Goal: Task Accomplishment & Management: Manage account settings

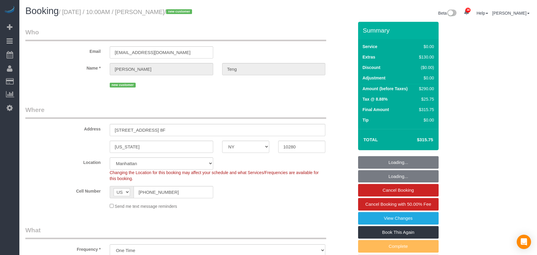
select select "NY"
select select "1"
select select "number:89"
select select "number:90"
select select "number:15"
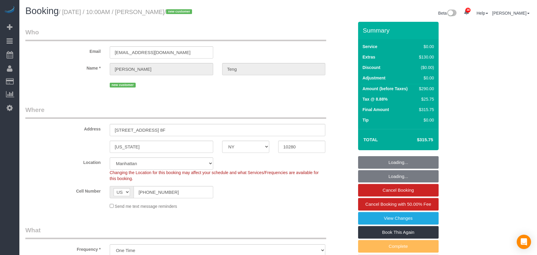
select select "number:5"
select select "spot1"
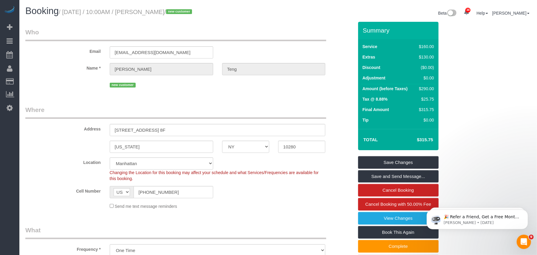
click at [178, 14] on small "/ October 13, 2025 / 10:00AM / Jessica Teng / new customer" at bounding box center [126, 12] width 135 height 7
drag, startPoint x: 180, startPoint y: 12, endPoint x: 146, endPoint y: 12, distance: 34.6
click at [146, 12] on small "/ October 13, 2025 / 10:00AM / Jessica Teng / new customer" at bounding box center [126, 12] width 135 height 7
copy small "Jessica Teng"
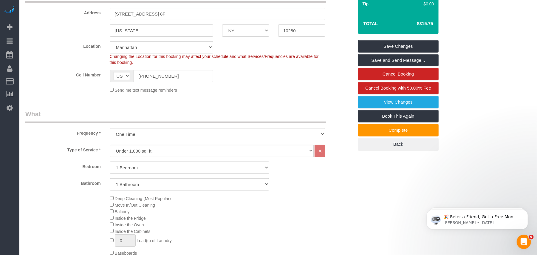
scroll to position [199, 0]
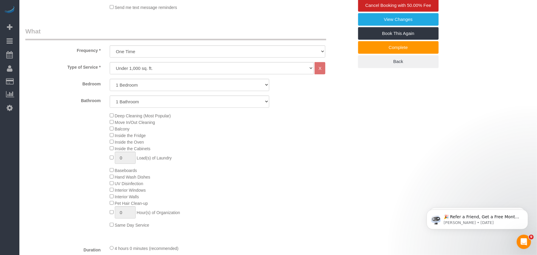
click at [113, 240] on div "Type of Service * Under 1,000 sq. ft. 1,001 - 1,500 sq. ft. 1,500+ sq. ft. Cust…" at bounding box center [189, 151] width 328 height 178
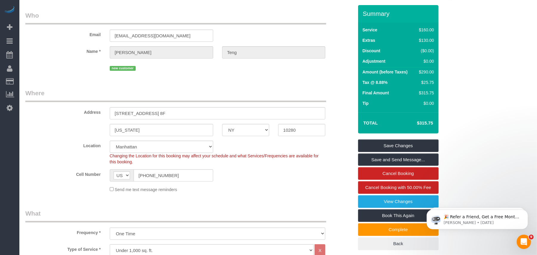
scroll to position [0, 0]
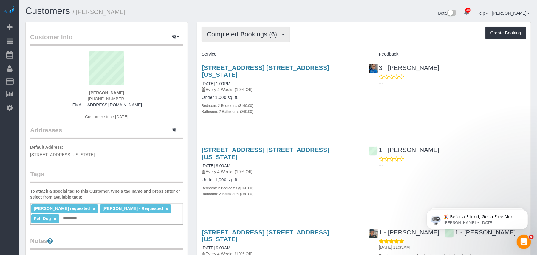
click at [251, 37] on span "Completed Bookings (6)" at bounding box center [243, 33] width 73 height 7
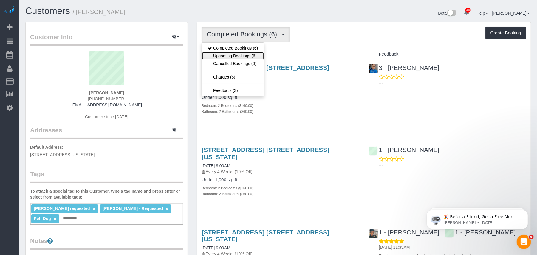
click at [258, 55] on link "Upcoming Bookings (6)" at bounding box center [233, 56] width 62 height 8
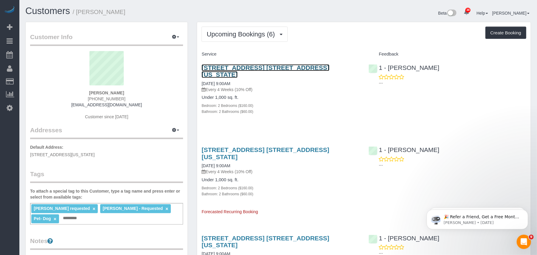
click at [215, 69] on link "[STREET_ADDRESS] [STREET_ADDRESS][US_STATE]" at bounding box center [266, 71] width 128 height 14
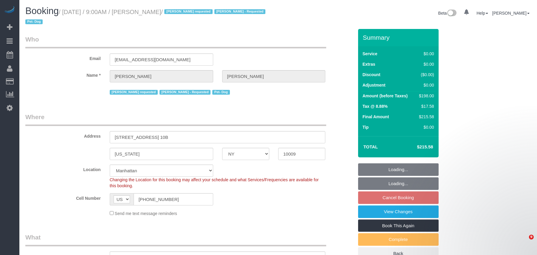
select select "NY"
select select "object:852"
select select "string:stripe-pm_1R6C1Q4VGloSiKo7cZxjNZvF"
select select "number:57"
select select "number:74"
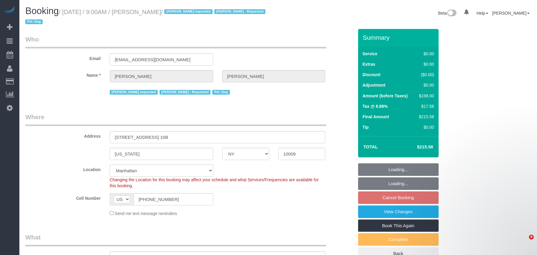
select select "number:13"
select select "number:5"
select select "spot2"
select select "2"
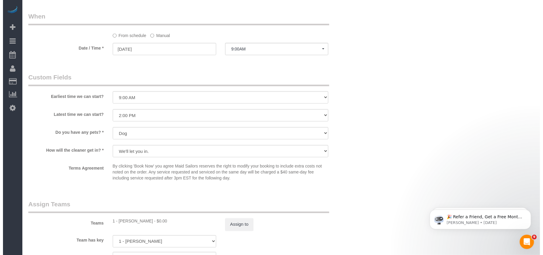
scroll to position [755, 0]
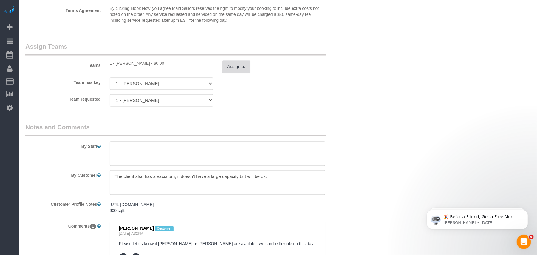
click at [242, 73] on button "Assign to" at bounding box center [236, 67] width 29 height 13
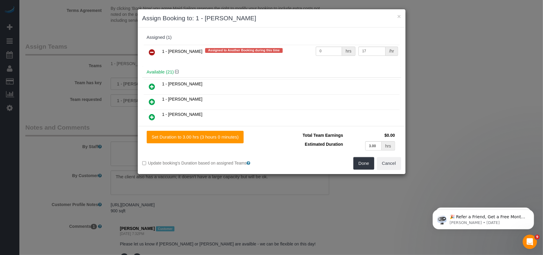
click at [154, 50] on icon at bounding box center [152, 52] width 6 height 7
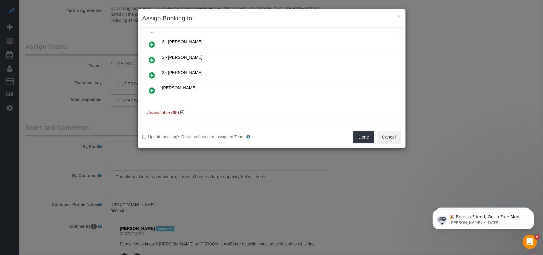
scroll to position [289, 0]
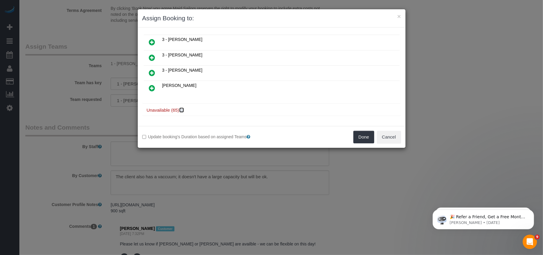
click at [182, 111] on icon at bounding box center [182, 110] width 4 height 4
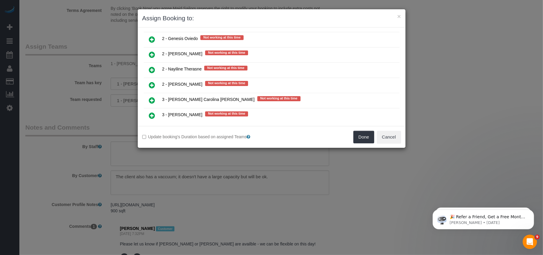
scroll to position [925, 0]
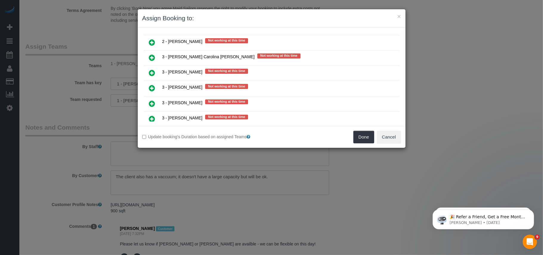
click at [151, 104] on icon at bounding box center [152, 103] width 6 height 7
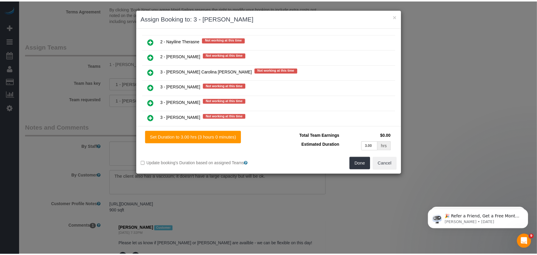
scroll to position [940, 0]
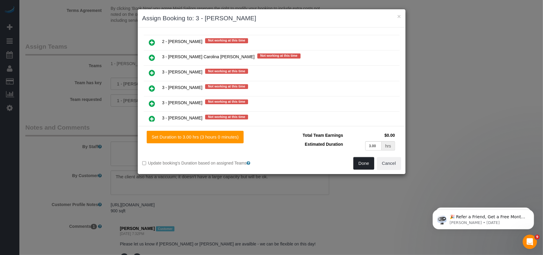
click at [359, 162] on button "Done" at bounding box center [363, 163] width 21 height 13
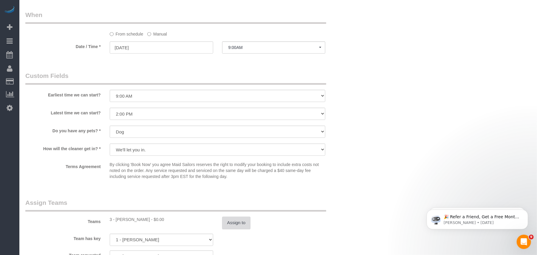
scroll to position [556, 0]
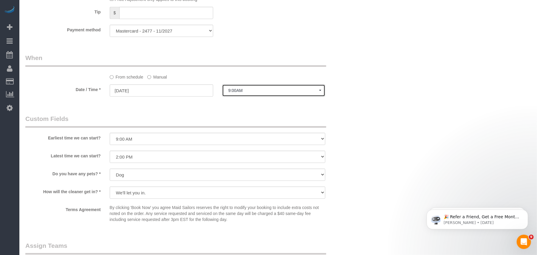
click at [250, 92] on span "9:00AM" at bounding box center [273, 90] width 91 height 5
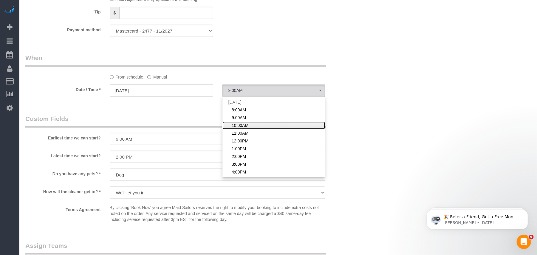
click at [244, 123] on span "10:00AM" at bounding box center [240, 125] width 17 height 6
select select "spot3"
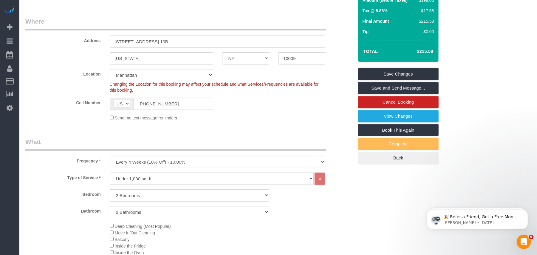
scroll to position [79, 0]
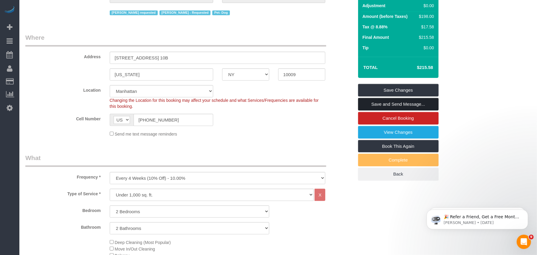
click at [382, 103] on link "Save and Send Message..." at bounding box center [398, 104] width 80 height 13
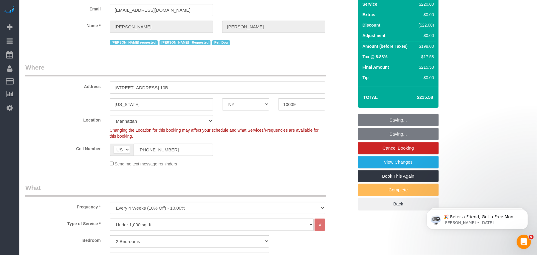
scroll to position [119, 0]
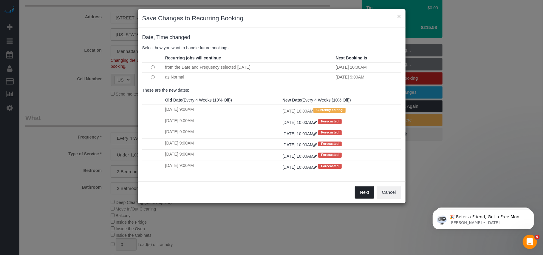
click at [365, 196] on button "Next" at bounding box center [364, 192] width 19 height 13
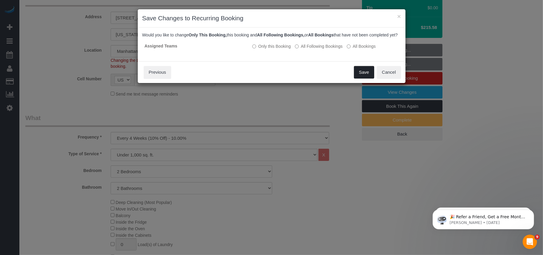
click at [358, 76] on button "Save" at bounding box center [364, 72] width 20 height 13
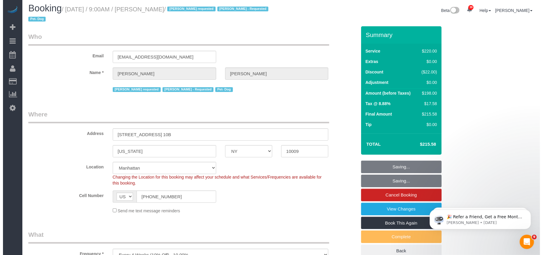
scroll to position [0, 0]
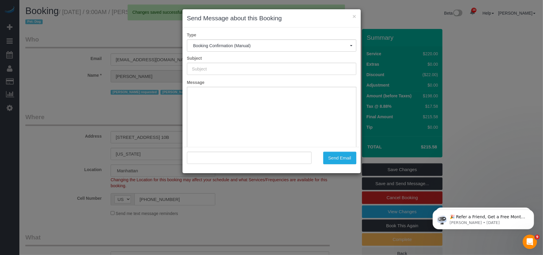
type input "Cleaning Confirmed for 10/23/2025 at 10:00am"
type input ""Johanna Osburn" <johannaosburn@gmail.com>"
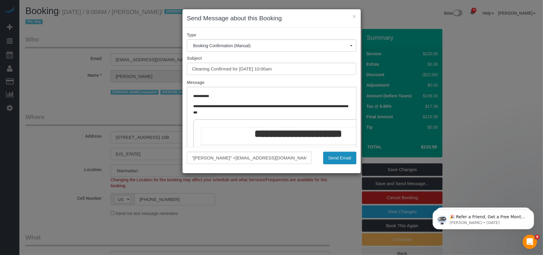
click at [331, 159] on button "Send Email" at bounding box center [339, 157] width 33 height 13
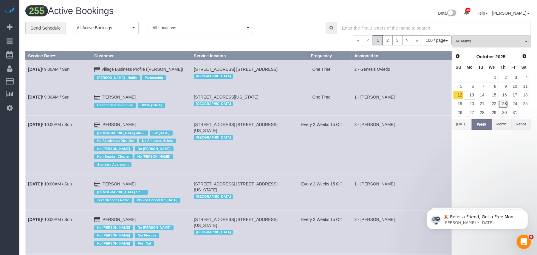
click at [502, 103] on link "23" at bounding box center [503, 104] width 10 height 8
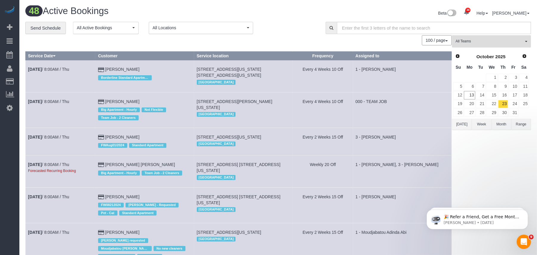
click at [500, 41] on span "All Teams" at bounding box center [490, 41] width 68 height 5
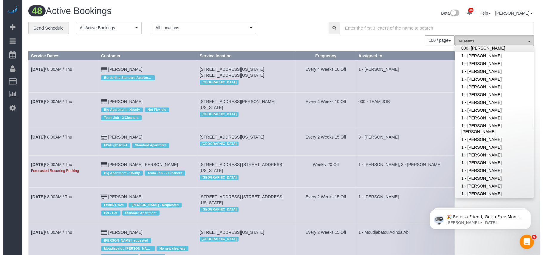
scroll to position [159, 0]
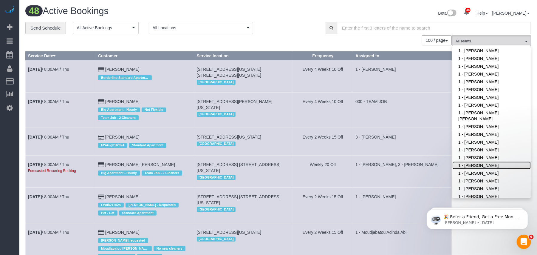
click at [475, 161] on link "1 - [PERSON_NAME]" at bounding box center [491, 165] width 78 height 8
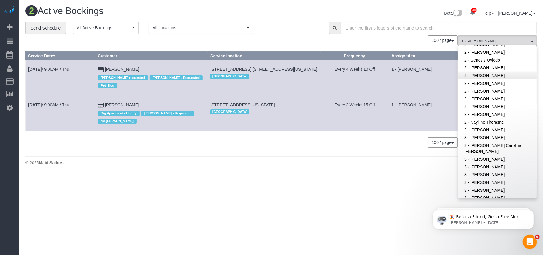
scroll to position [397, 0]
click at [490, 177] on link "3 - [PERSON_NAME]" at bounding box center [497, 181] width 78 height 8
click at [364, 180] on body "38 Beta Your Notifications You have 0 alerts × You have 7 to charge for 10/10/2…" at bounding box center [271, 127] width 543 height 255
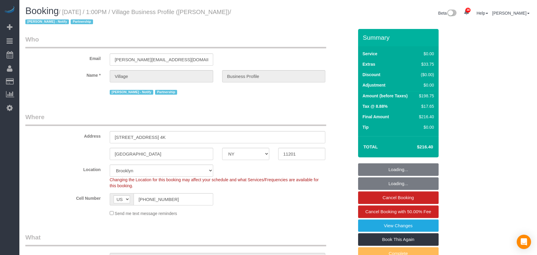
select select "NY"
select select "spot1"
select select "number:89"
select select "number:90"
select select "number:13"
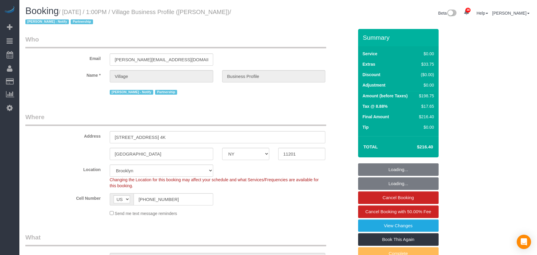
select select "number:5"
select select "object:1432"
select select "4"
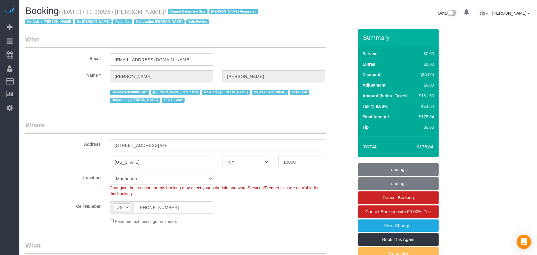
select select "NY"
select select "2"
select select "string:stripe-pm_1REukM4VGloSiKo7eNuG2me4"
select select "number:89"
select select "number:90"
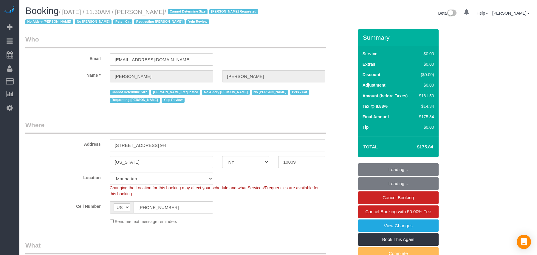
select select "number:14"
select select "number:5"
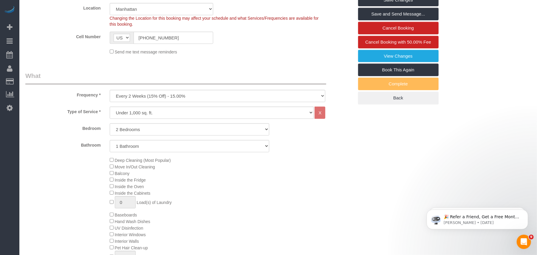
scroll to position [119, 0]
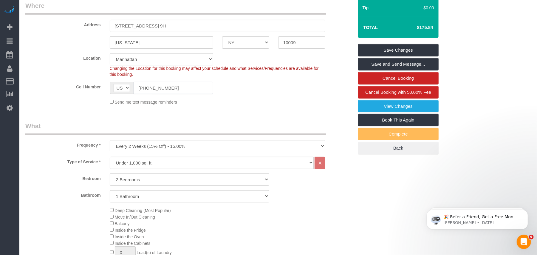
click at [154, 87] on input "(917) 686-6708" at bounding box center [174, 88] width 80 height 12
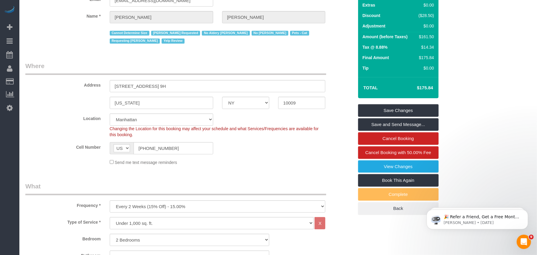
scroll to position [0, 0]
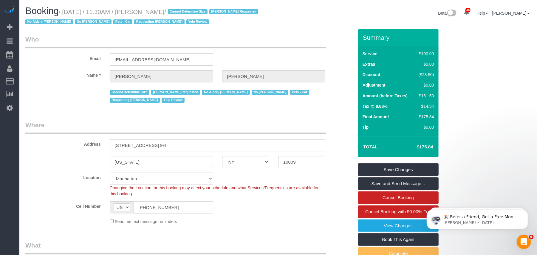
drag, startPoint x: 199, startPoint y: 11, endPoint x: 65, endPoint y: 12, distance: 134.5
click at [65, 12] on small "/ October 13, 2025 / 11:30AM / Alexandra Roseman / Cannot Determine Size Ingrid…" at bounding box center [142, 17] width 235 height 17
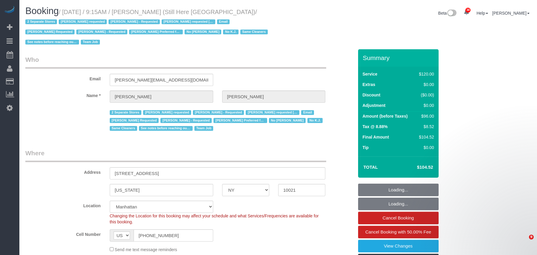
select select "NY"
select select "90"
select select "string:stripe-pm_1Oyz8t4VGloSiKo71skqOF54"
select select "number:89"
select select "number:90"
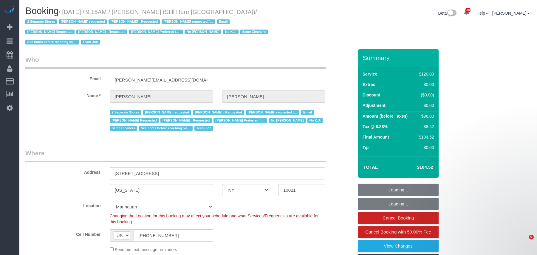
select select "number:15"
select select "number:5"
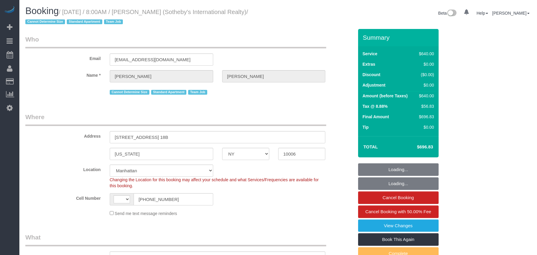
select select "NY"
select select "240"
select select "string:[GEOGRAPHIC_DATA]"
select select "object:1518"
select select "spot1"
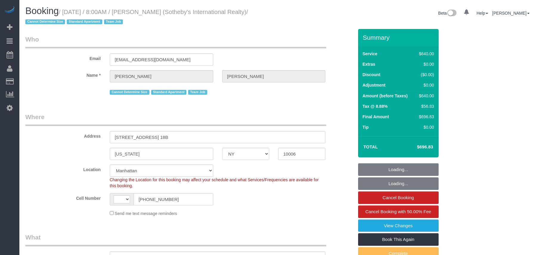
select select "number:56"
select select "number:76"
select select "number:15"
select select "number:6"
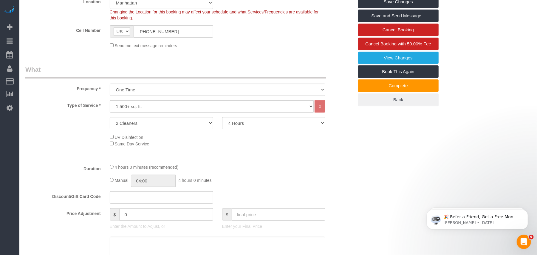
scroll to position [159, 0]
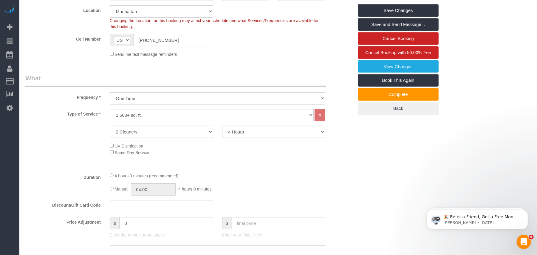
click at [146, 40] on input "(917) 886-4760" at bounding box center [174, 40] width 80 height 12
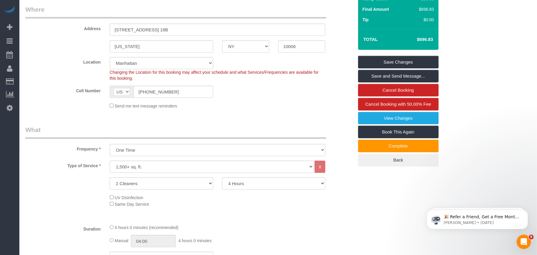
scroll to position [119, 0]
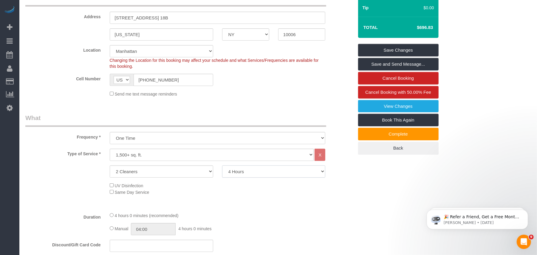
click at [252, 172] on select "2 Hours 2.5 Hours 3 Hours 3.5 Hours 4 Hours 4.5 Hours 5 Hours 5.5 Hours 6 Hours…" at bounding box center [273, 171] width 103 height 12
select select "270"
click at [222, 165] on select "2 Hours 2.5 Hours 3 Hours 3.5 Hours 4 Hours 4.5 Hours 5 Hours 5.5 Hours 6 Hours…" at bounding box center [273, 171] width 103 height 12
type input "04:30"
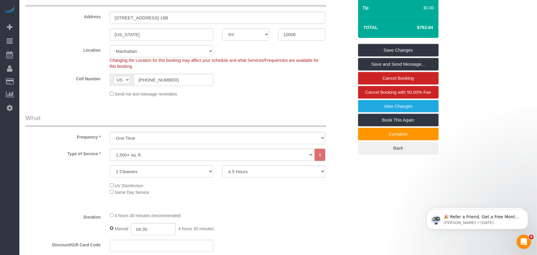
select select "spot43"
click at [273, 204] on div "Type of Service * Under 1,000 sq. ft. 1,001 - 1,500 sq. ft. 1,500+ sq. ft. Cust…" at bounding box center [189, 177] width 328 height 58
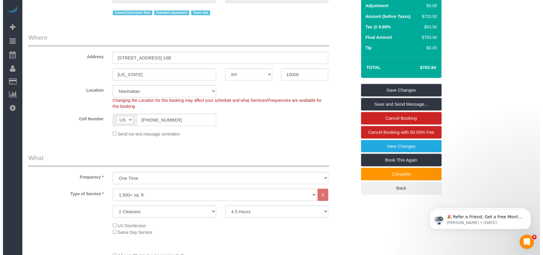
scroll to position [40, 0]
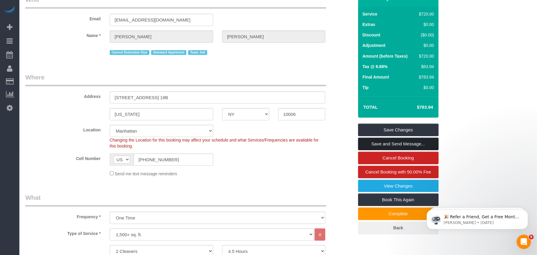
click at [395, 140] on link "Save and Send Message..." at bounding box center [398, 143] width 80 height 13
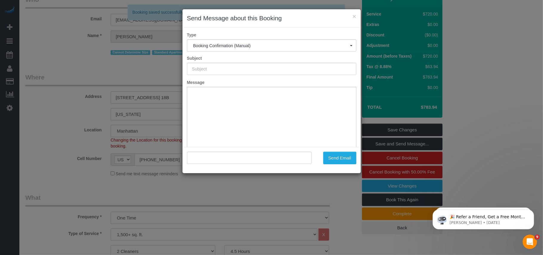
type input "Cleaning Confirmed for 10/13/2025 at 8:00am"
type input ""Craig George" <craigjgeorge@gmail.com>"
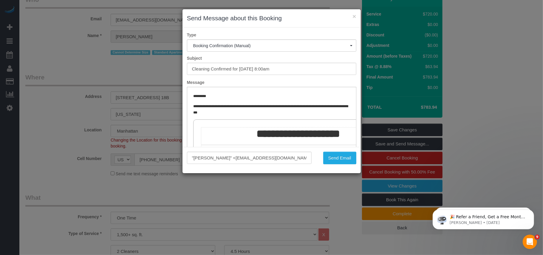
scroll to position [0, 0]
click at [334, 160] on button "Send Email" at bounding box center [339, 157] width 33 height 13
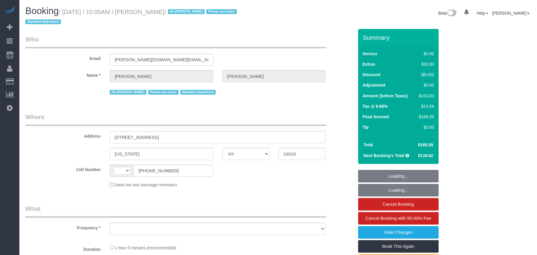
select select "NY"
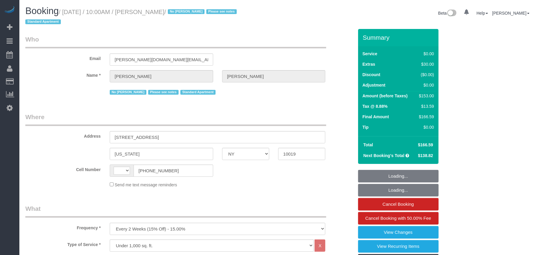
select select "object:688"
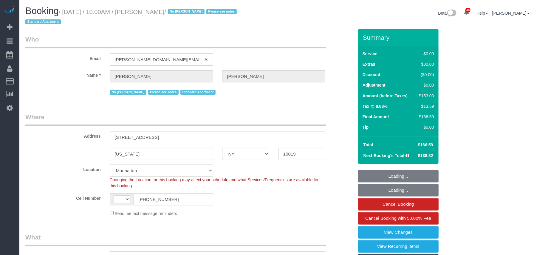
select select "number:57"
select select "number:71"
select select "number:15"
select select "number:5"
select select "string:[GEOGRAPHIC_DATA]"
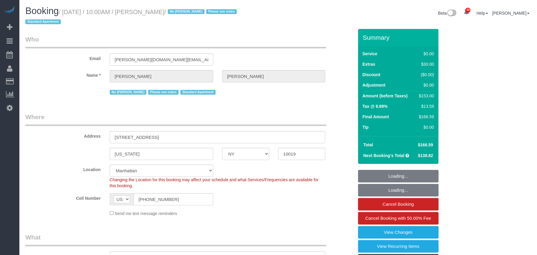
select select "string:stripe-pm_1Q1HW74VGloSiKo7PT0iqylw"
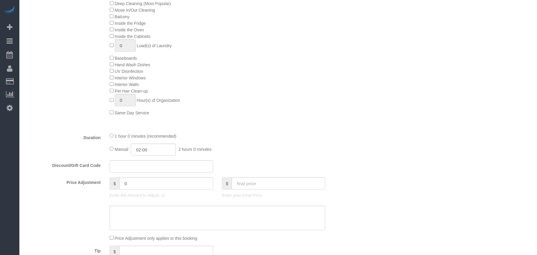
select select "object:1565"
select select "spot1"
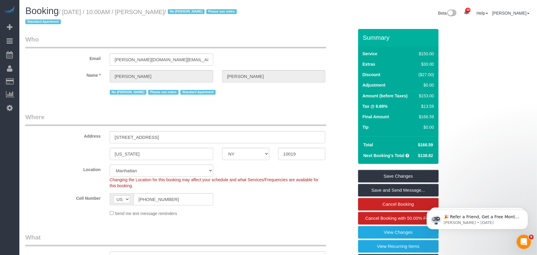
drag, startPoint x: 190, startPoint y: 12, endPoint x: 65, endPoint y: 10, distance: 124.9
click at [65, 10] on small "/ [DATE] / 10:00AM / [PERSON_NAME] / No [PERSON_NAME] Please see notes Standard…" at bounding box center [131, 17] width 213 height 17
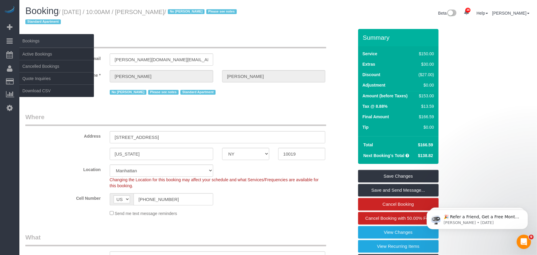
copy small "[DATE] / 10:00AM / [PERSON_NAME]"
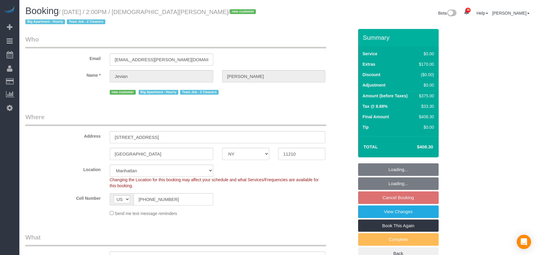
select select "NY"
select select "2"
select select "spot2"
select select "number:58"
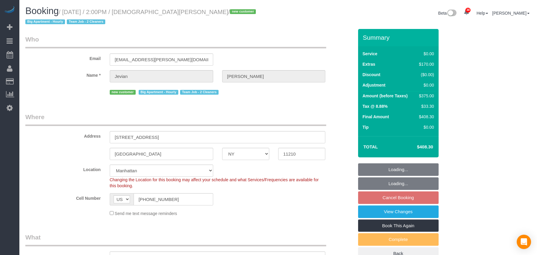
select select "number:72"
select select "number:15"
select select "number:5"
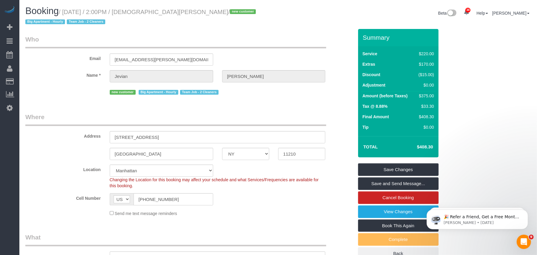
drag, startPoint x: 191, startPoint y: 12, endPoint x: 143, endPoint y: 13, distance: 48.6
click at [143, 13] on small "/ October 14, 2025 / 2:00PM / Jevian Jean Pierre / new customer Big Apartment -…" at bounding box center [141, 17] width 232 height 17
copy small "Jevian Jean Pierre"
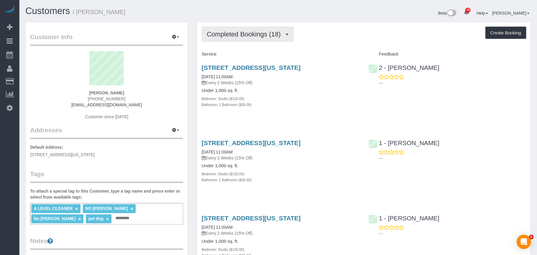
click at [265, 34] on span "Completed Bookings (18)" at bounding box center [245, 33] width 77 height 7
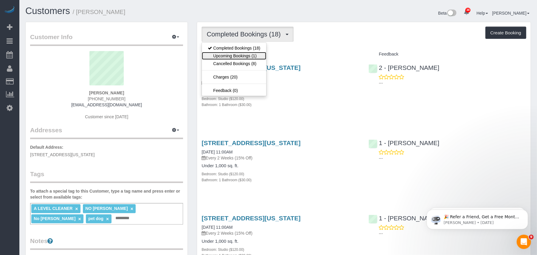
click at [248, 57] on link "Upcoming Bookings (1)" at bounding box center [234, 56] width 64 height 8
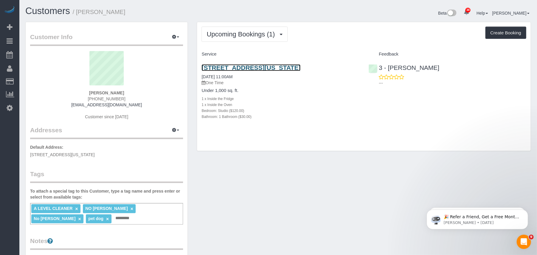
click at [254, 66] on link "[STREET_ADDRESS][US_STATE]" at bounding box center [251, 67] width 99 height 7
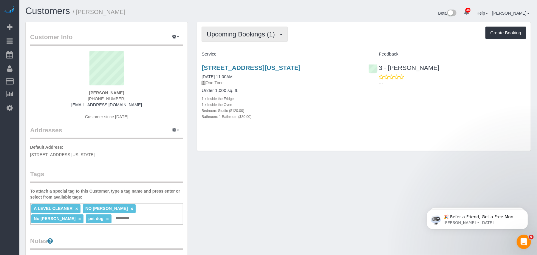
click at [234, 39] on button "Upcoming Bookings (1)" at bounding box center [245, 34] width 86 height 15
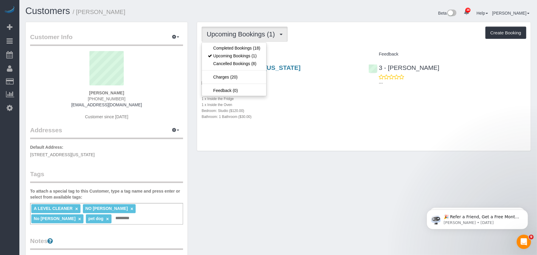
click at [300, 107] on div "1 x Inside the Oven" at bounding box center [281, 104] width 158 height 6
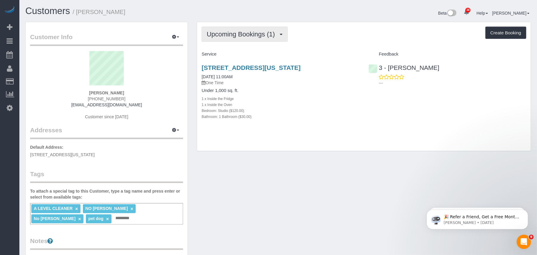
click at [242, 36] on span "Upcoming Bookings (1)" at bounding box center [242, 33] width 71 height 7
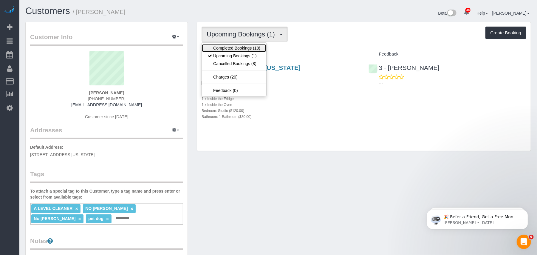
click at [240, 47] on link "Completed Bookings (18)" at bounding box center [234, 48] width 64 height 8
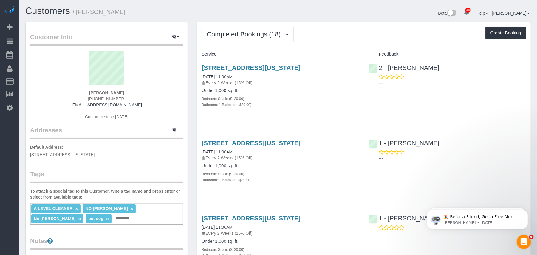
click at [123, 218] on input "text" at bounding box center [124, 218] width 20 height 8
type input "**********"
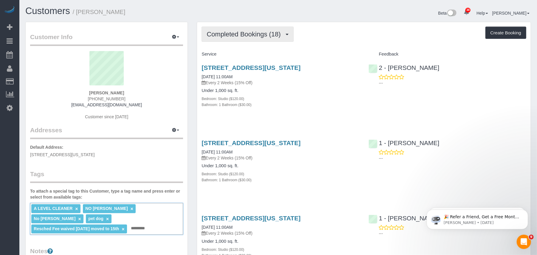
click at [276, 33] on span "Completed Bookings (18)" at bounding box center [245, 33] width 77 height 7
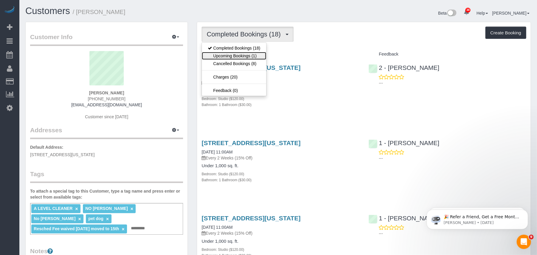
click at [259, 54] on link "Upcoming Bookings (1)" at bounding box center [234, 56] width 64 height 8
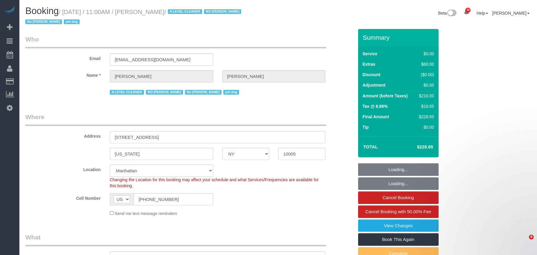
select select "NY"
select select "number:59"
select select "number:72"
select select "number:13"
select select "number:6"
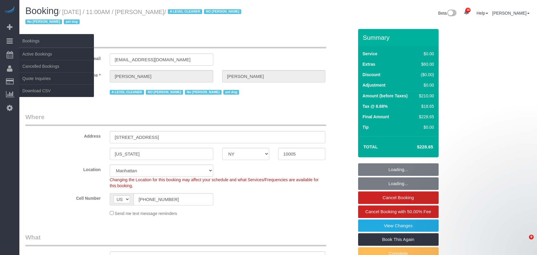
drag, startPoint x: 0, startPoint y: 0, endPoint x: 10, endPoint y: 44, distance: 44.6
click at [66, 12] on small "/ October 14, 2025 / 11:00AM / Kelly Carroll / A LEVEL CLEANER NO Joselin Cecil…" at bounding box center [134, 17] width 218 height 17
select select "object:1564"
select select "spot1"
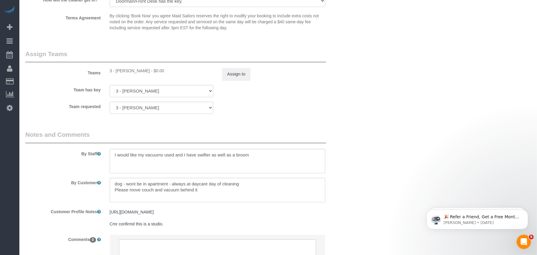
scroll to position [755, 0]
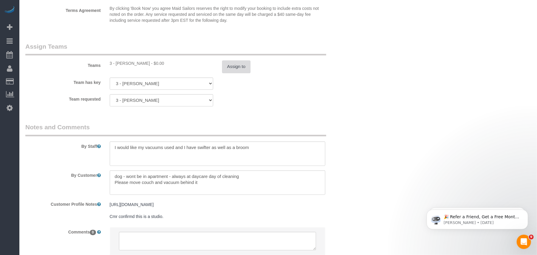
click at [237, 72] on button "Assign to" at bounding box center [236, 67] width 29 height 13
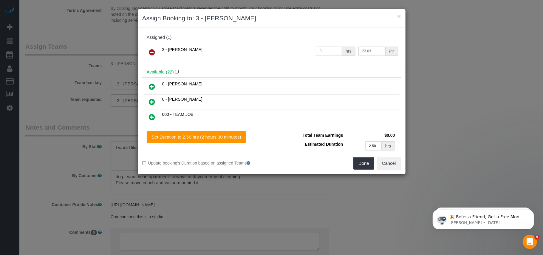
click at [153, 52] on icon at bounding box center [152, 52] width 6 height 7
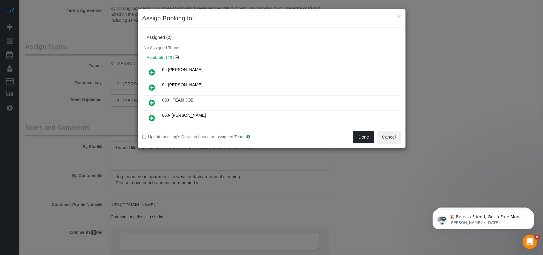
click at [363, 139] on button "Done" at bounding box center [363, 137] width 21 height 13
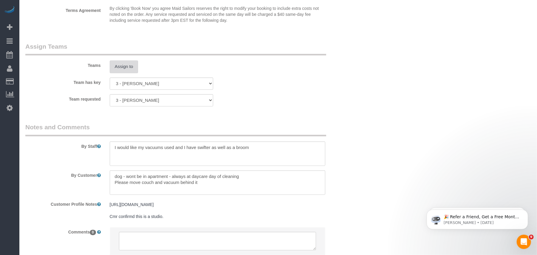
scroll to position [596, 0]
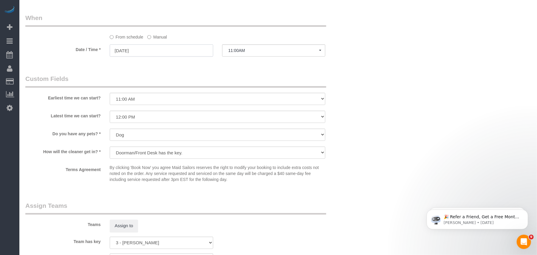
click at [164, 54] on input "10/14/2025" at bounding box center [161, 50] width 103 height 12
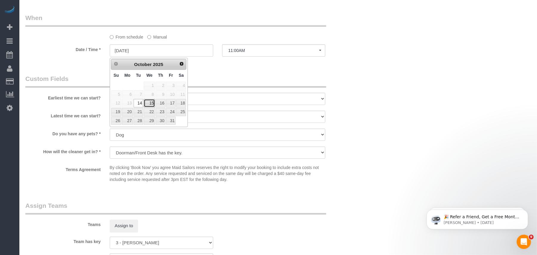
click at [148, 103] on link "15" at bounding box center [149, 103] width 11 height 8
type input "10/15/2025"
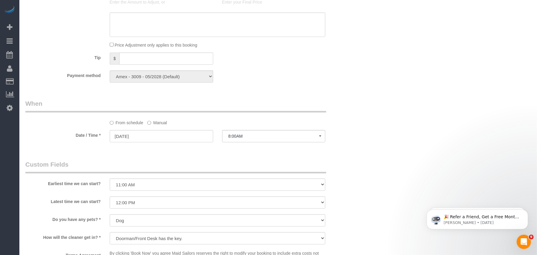
scroll to position [517, 0]
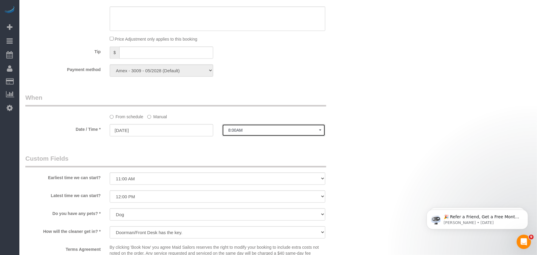
click at [252, 132] on span "8:00AM" at bounding box center [273, 130] width 91 height 5
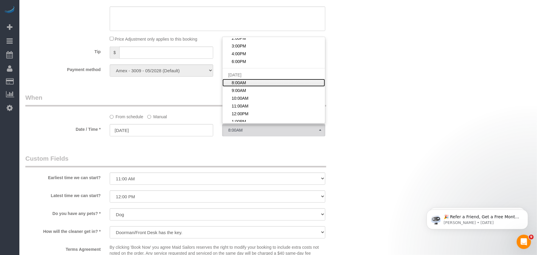
scroll to position [40, 0]
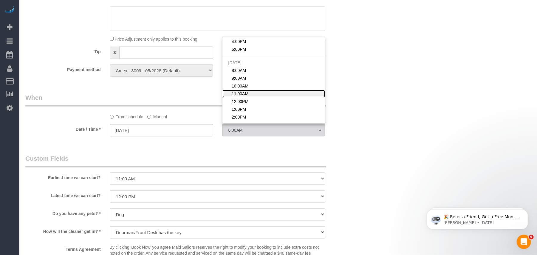
click at [243, 97] on span "11:00AM" at bounding box center [240, 94] width 17 height 6
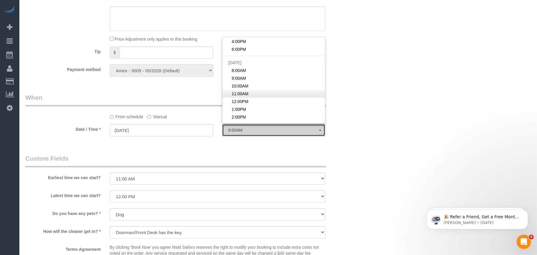
select select "spot10"
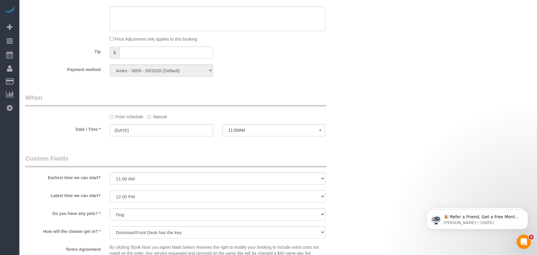
click at [217, 97] on legend "When" at bounding box center [175, 99] width 301 height 13
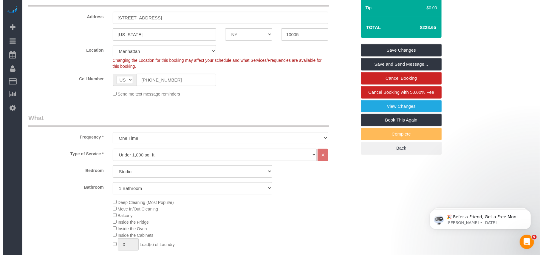
scroll to position [0, 0]
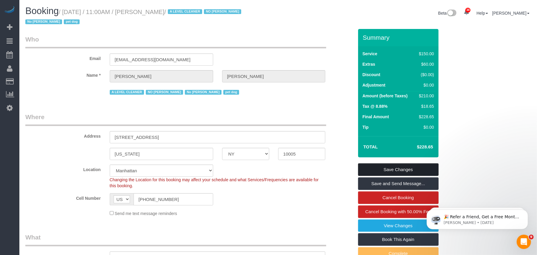
click at [391, 163] on link "Save Changes" at bounding box center [398, 169] width 80 height 13
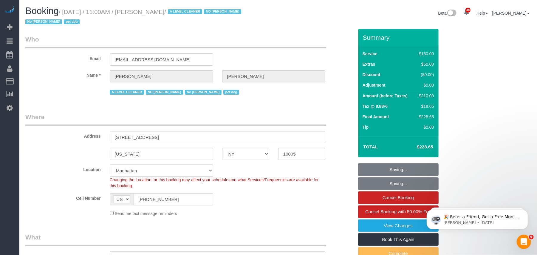
click at [391, 165] on fieldset "Saving... Saving... Cancel Booking Cancel Booking with 50.00% Fee View Changes …" at bounding box center [398, 218] width 80 height 111
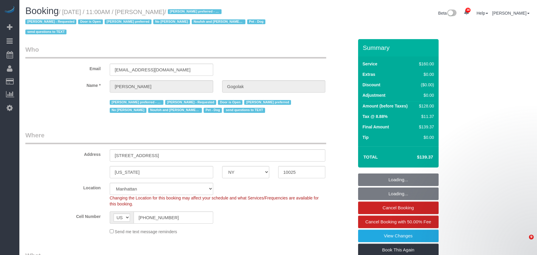
select select "NY"
select select "string:stripe-pm_1RfNyY4VGloSiKo7jWnzrFGY"
select select "spot1"
select select "number:58"
select select "number:76"
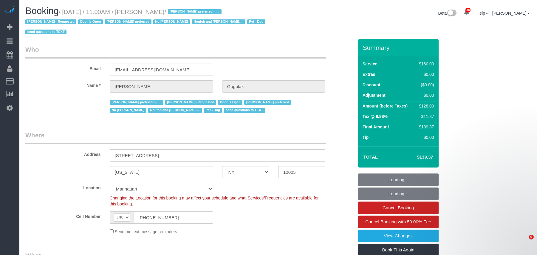
select select "number:13"
select select "number:5"
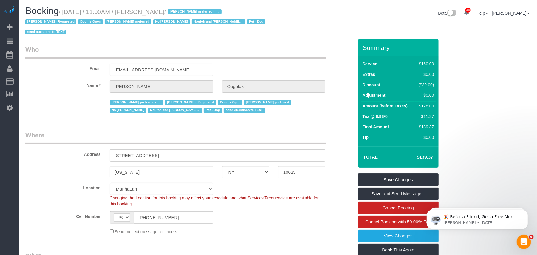
drag, startPoint x: 192, startPoint y: 12, endPoint x: 65, endPoint y: 11, distance: 127.3
click at [65, 11] on small "/ [DATE] / 11:00AM / [PERSON_NAME] / [PERSON_NAME] preferred - Mondays [PERSON_…" at bounding box center [146, 22] width 242 height 27
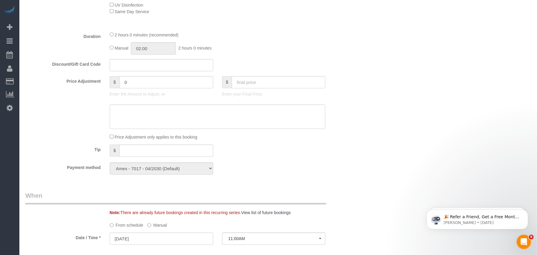
scroll to position [596, 0]
